Goal: Task Accomplishment & Management: Use online tool/utility

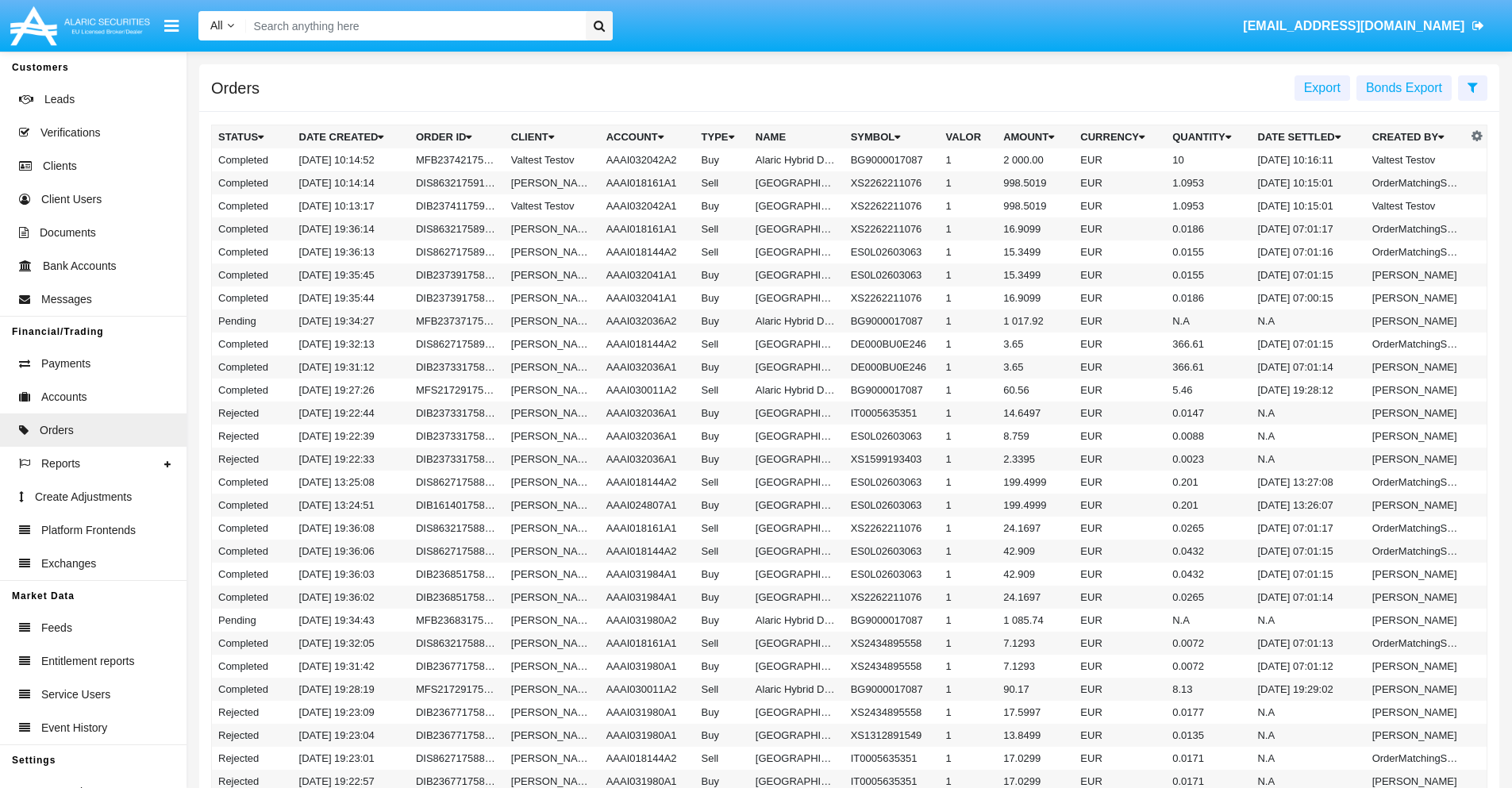
click at [1322, 87] on span "Export" at bounding box center [1322, 87] width 37 height 13
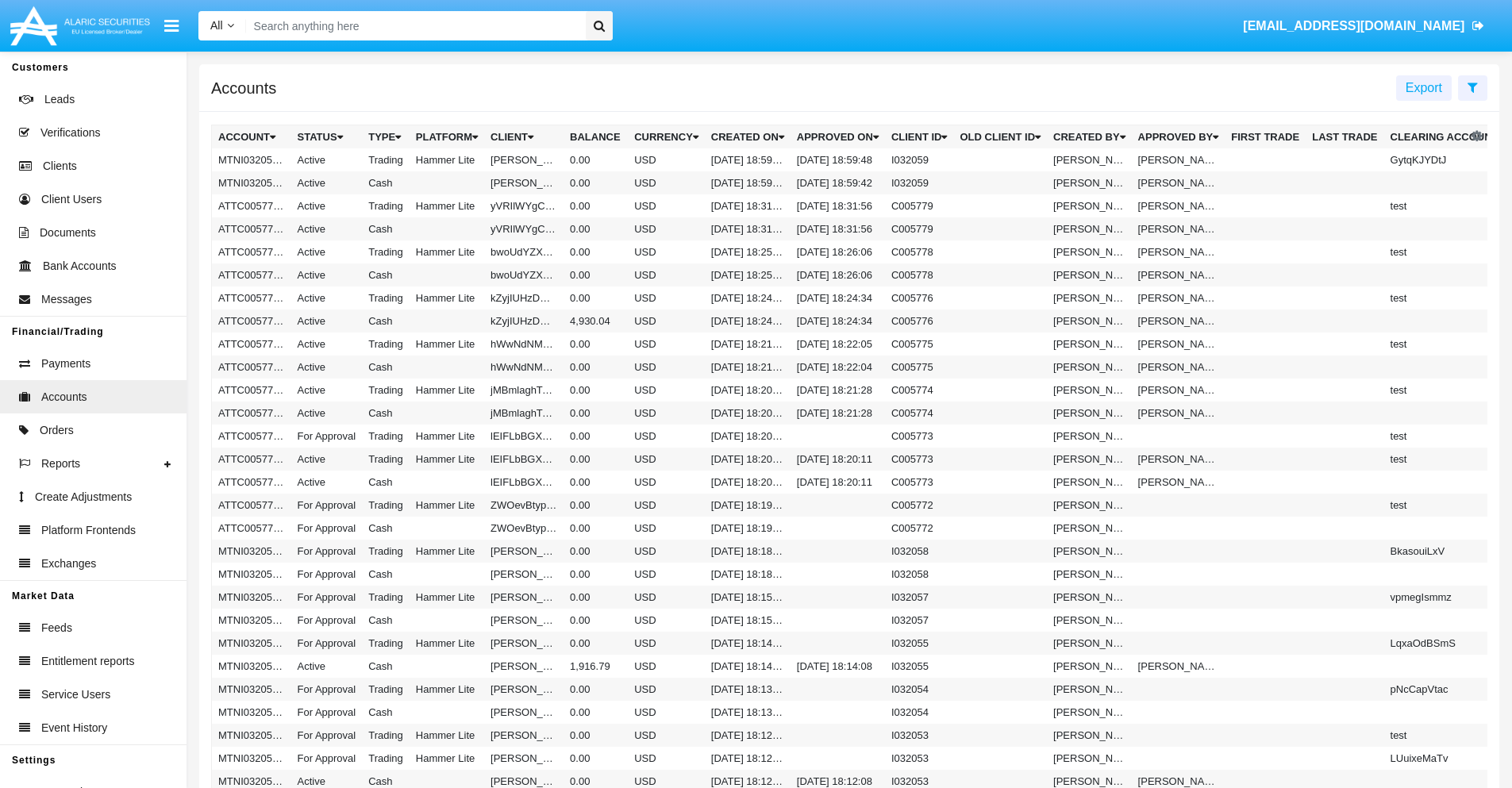
click at [1424, 87] on span "Export" at bounding box center [1423, 87] width 37 height 13
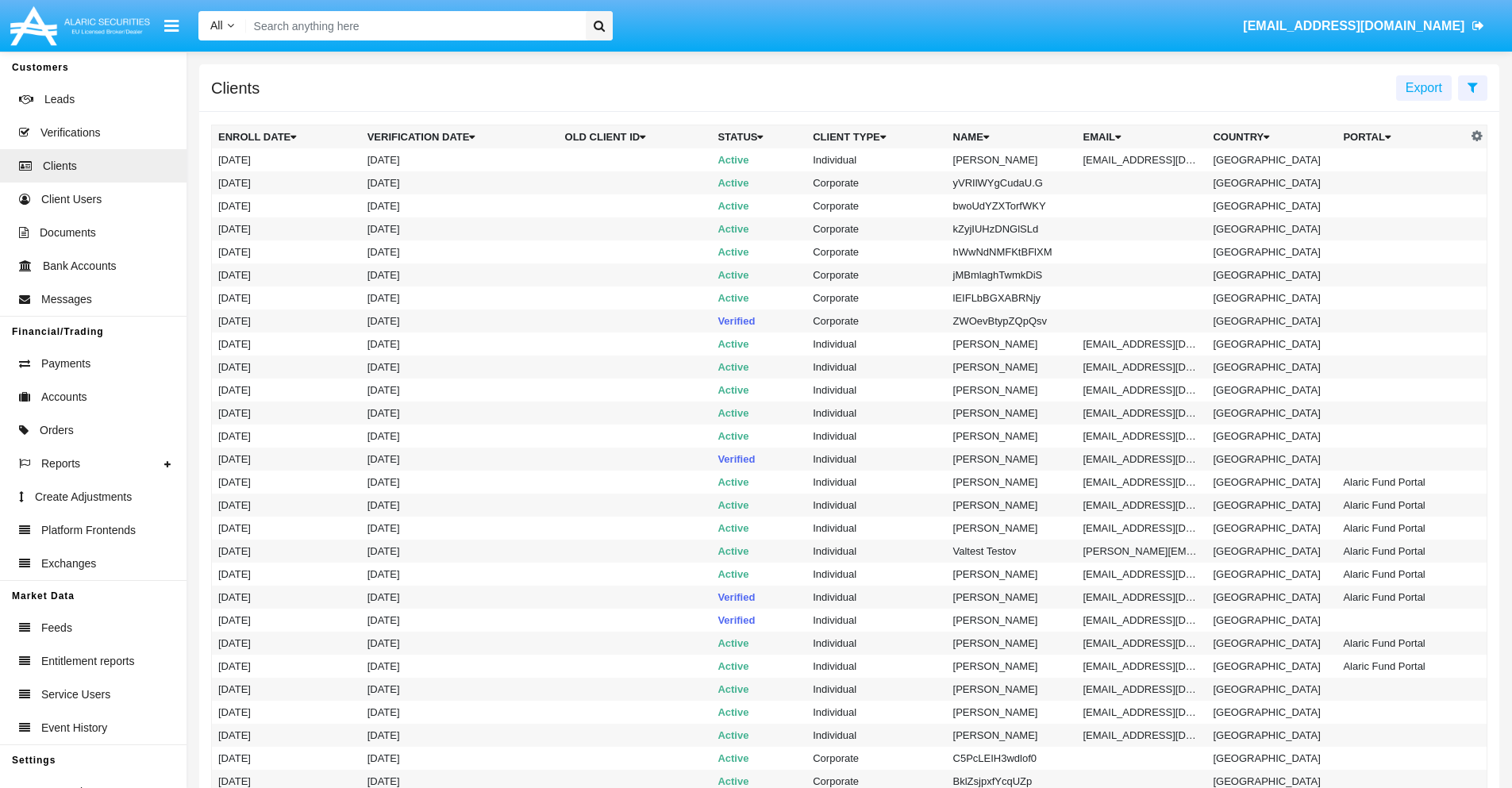
click at [1424, 87] on span "Export" at bounding box center [1423, 87] width 37 height 13
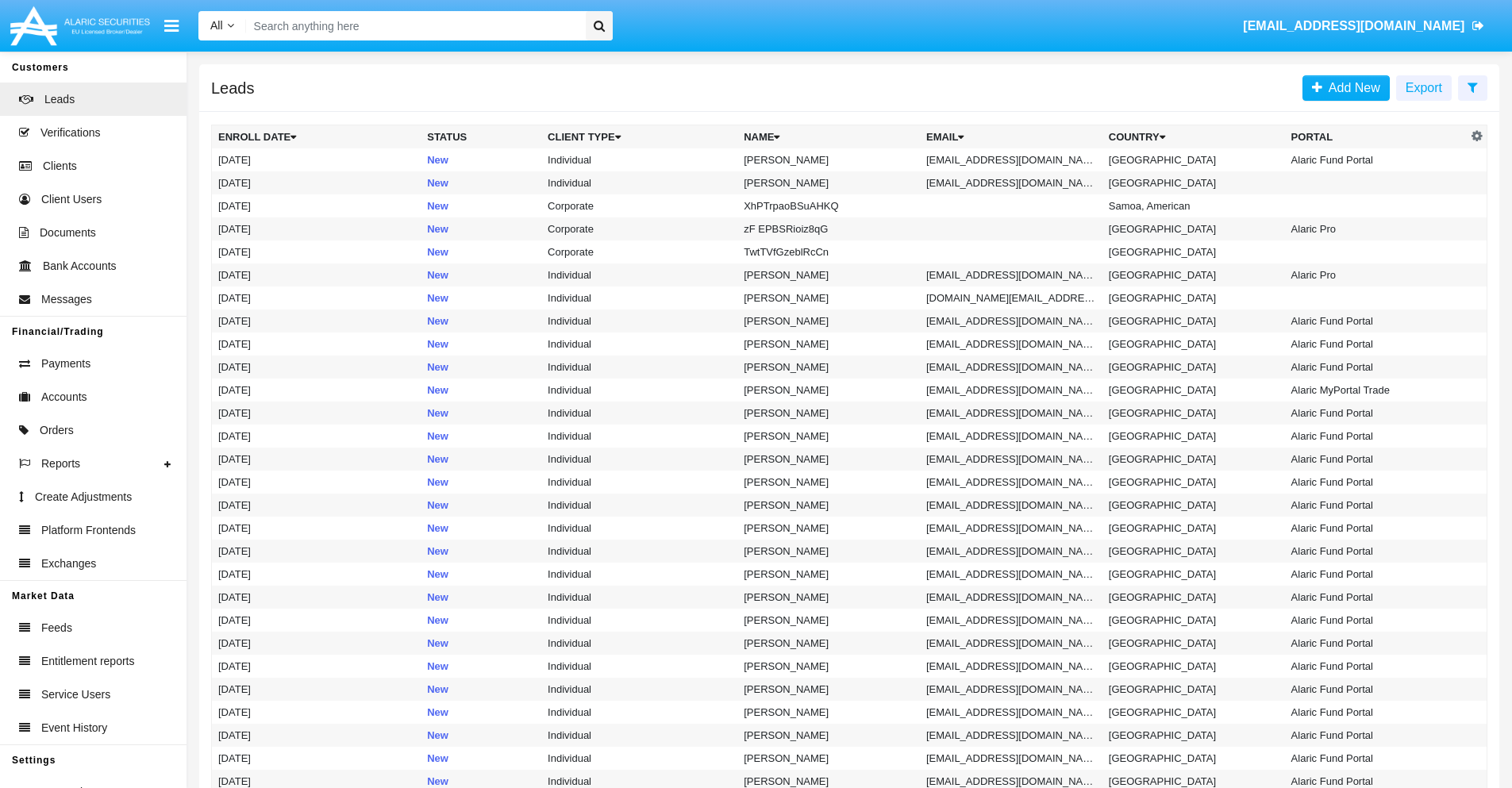
click at [1424, 87] on span "Export" at bounding box center [1423, 87] width 37 height 13
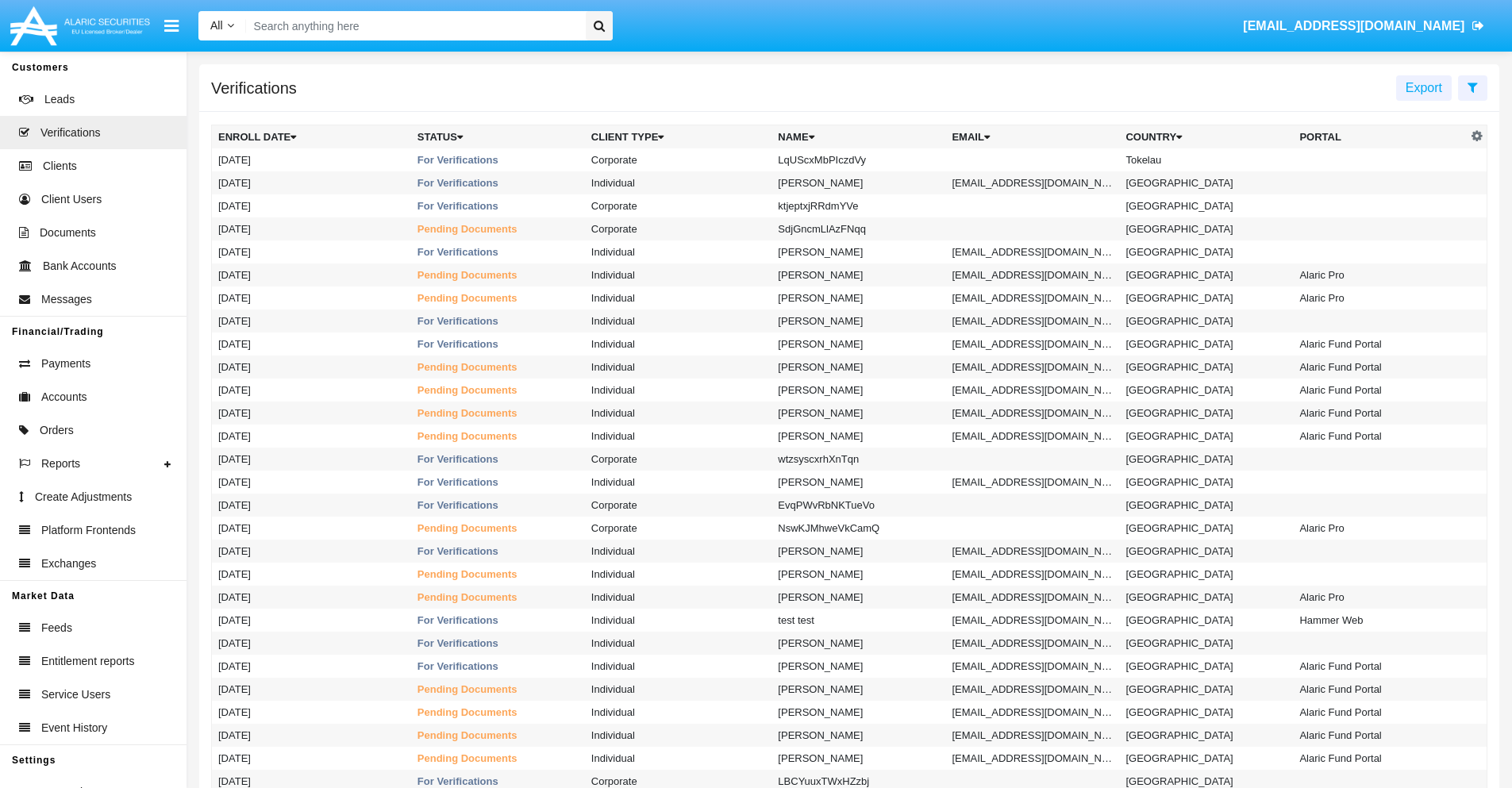
click at [1424, 87] on span "Export" at bounding box center [1423, 87] width 37 height 13
